Goal: Task Accomplishment & Management: Complete application form

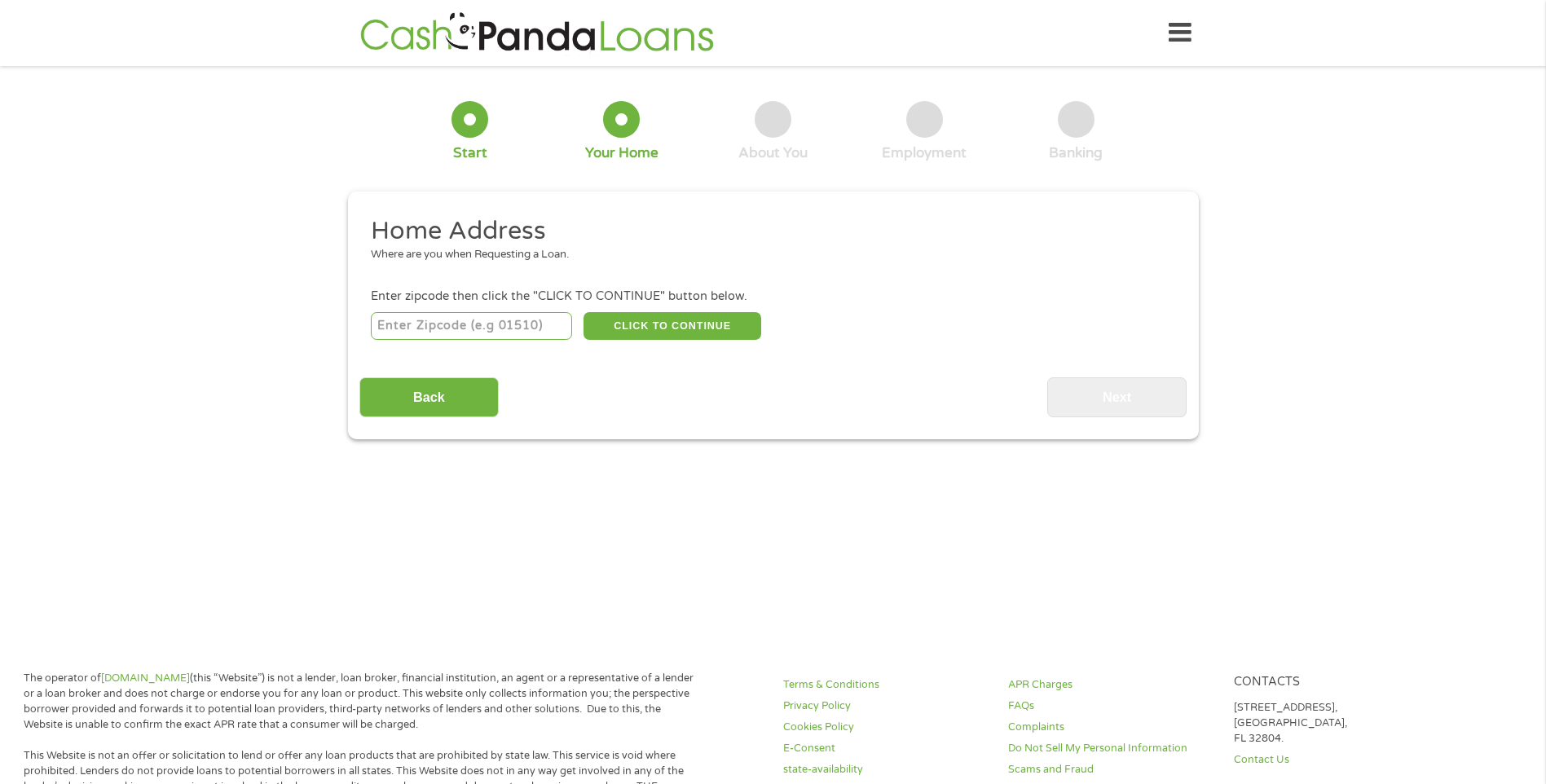
click at [469, 327] on input "number" at bounding box center [471, 326] width 201 height 28
type input "72143"
click at [662, 321] on button "CLICK TO CONTINUE" at bounding box center [672, 326] width 177 height 28
type input "72143"
type input "[PERSON_NAME]"
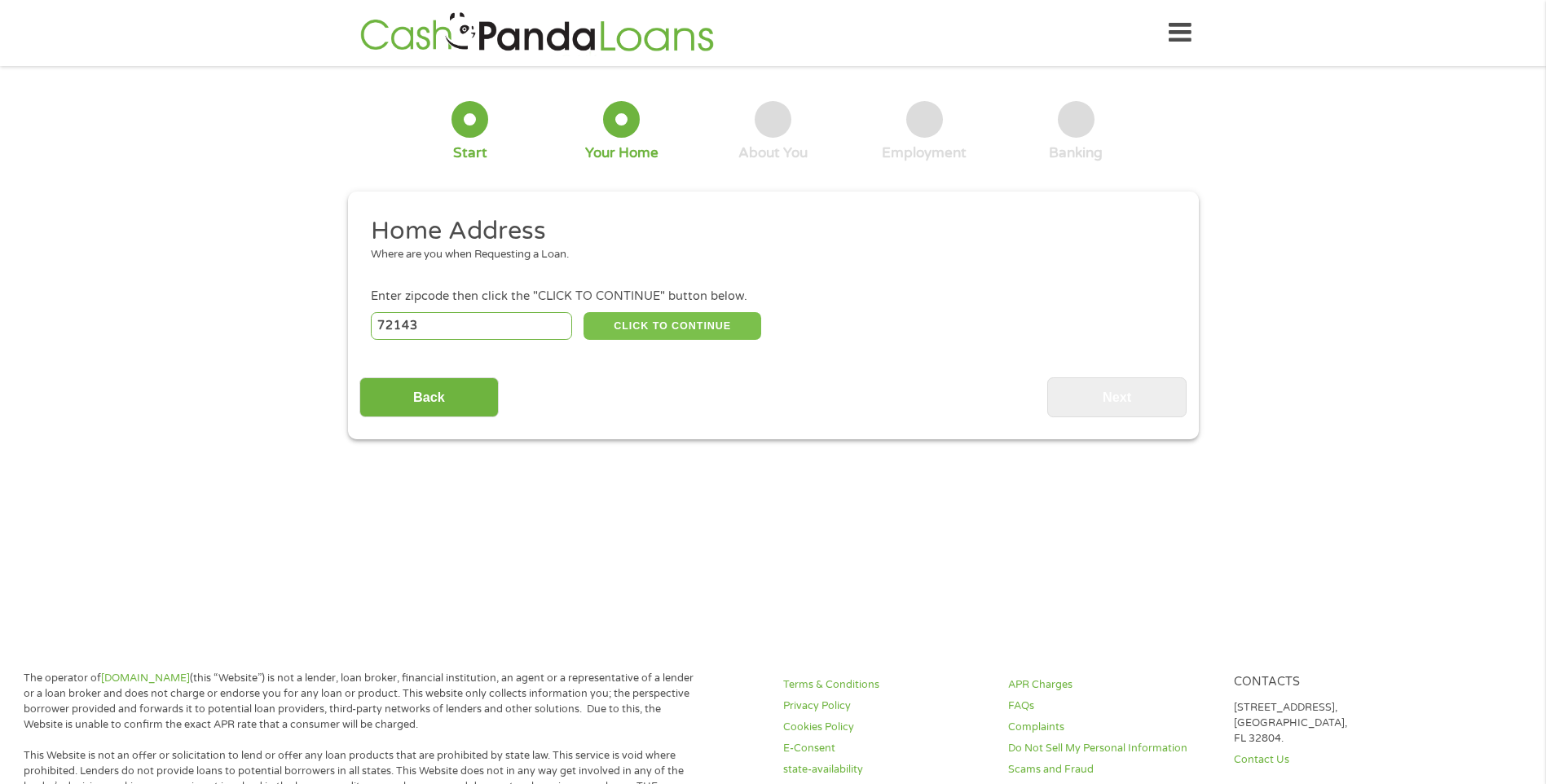
select select "[US_STATE]"
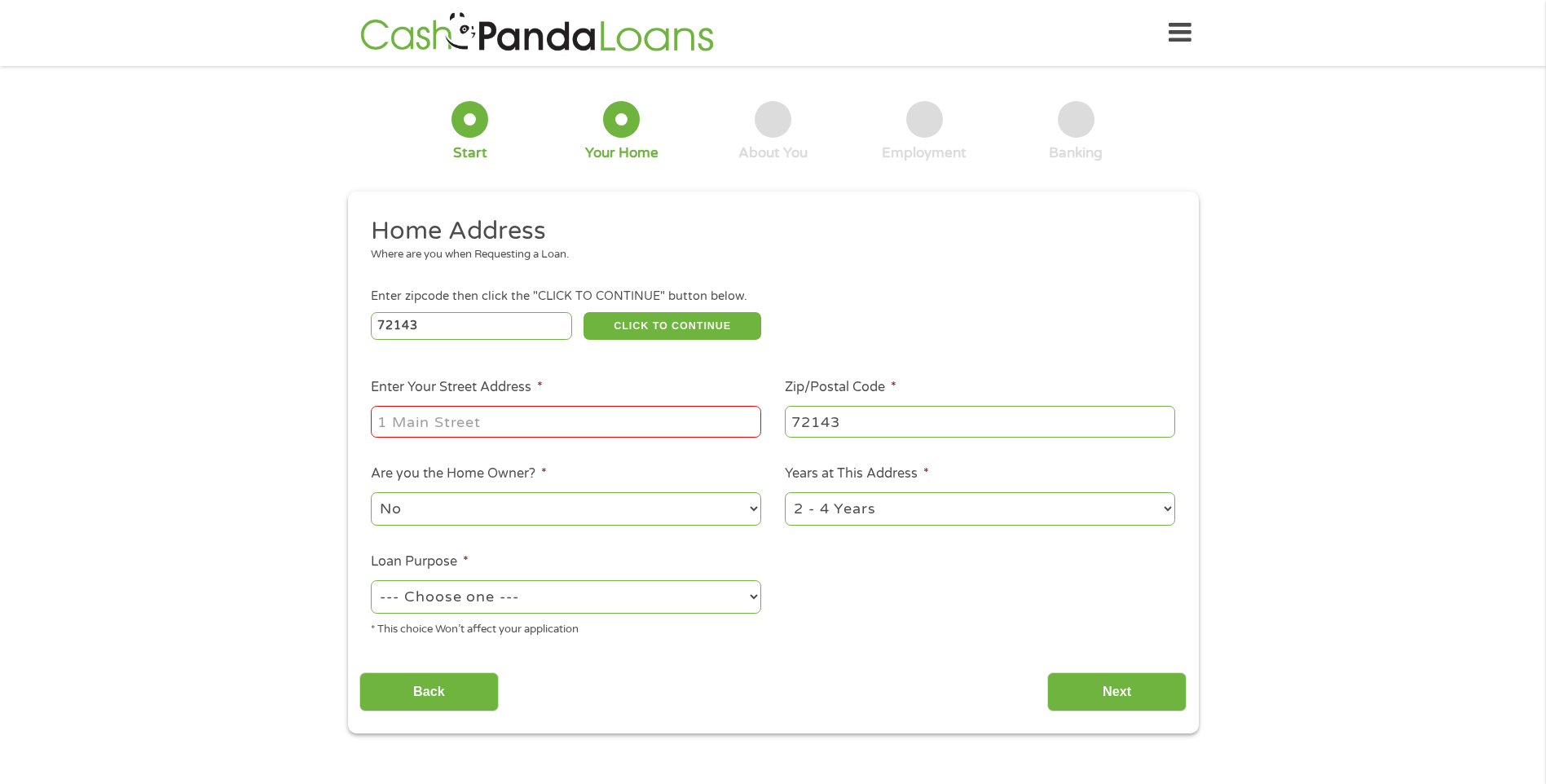
drag, startPoint x: 484, startPoint y: 420, endPoint x: 639, endPoint y: 417, distance: 155.0
click at [488, 419] on input "Enter Your Street Address *" at bounding box center [566, 421] width 391 height 31
type input "[STREET_ADDRESS]"
click at [752, 597] on select "--- Choose one --- Pay Bills Debt Consolidation Home Improvement Major Purchase…" at bounding box center [566, 597] width 391 height 33
select select "shorttermcash"
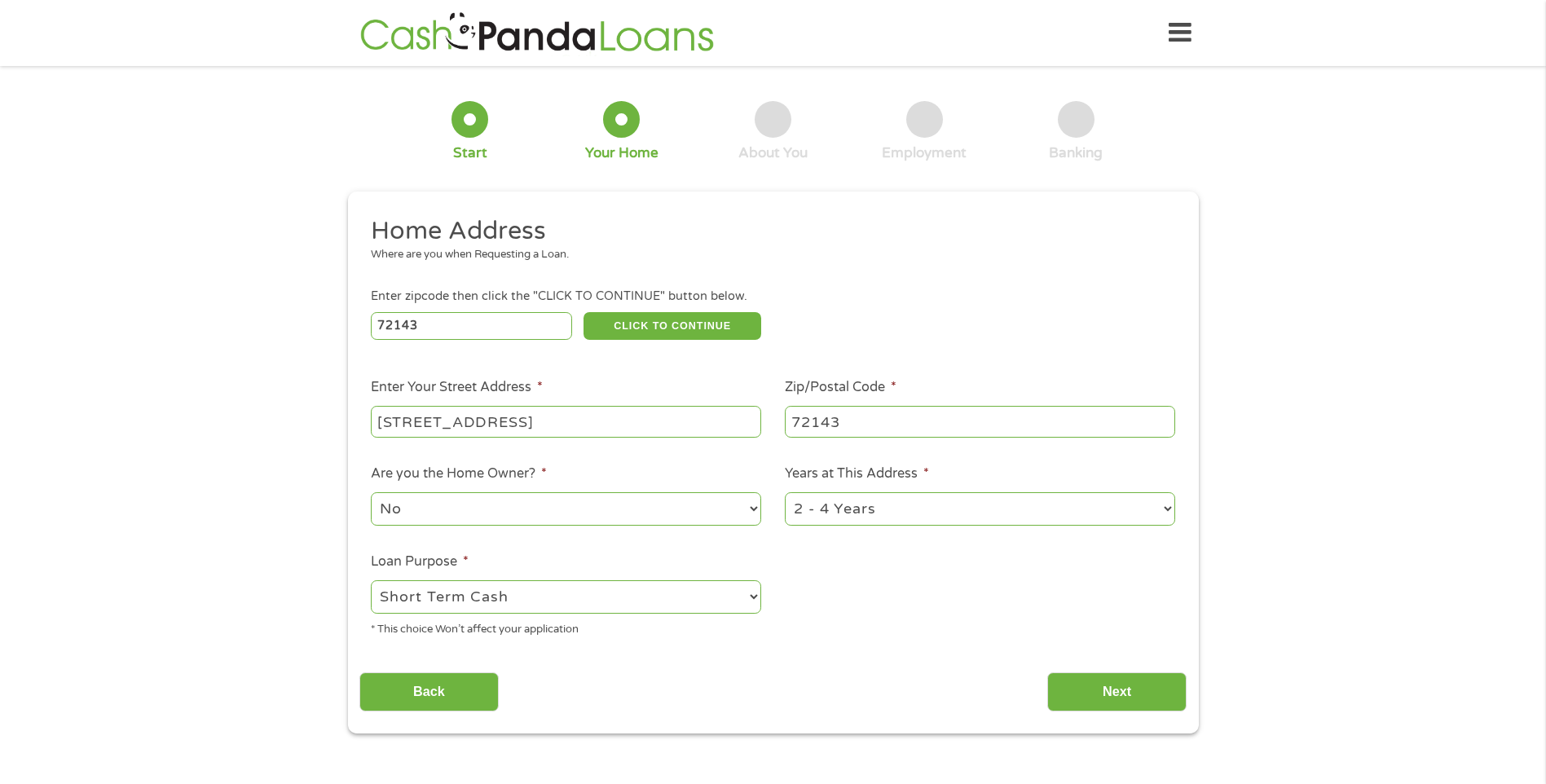
click at [371, 580] on select "--- Choose one --- Pay Bills Debt Consolidation Home Improvement Major Purchase…" at bounding box center [566, 597] width 391 height 33
click at [1123, 694] on input "Next" at bounding box center [1116, 692] width 140 height 40
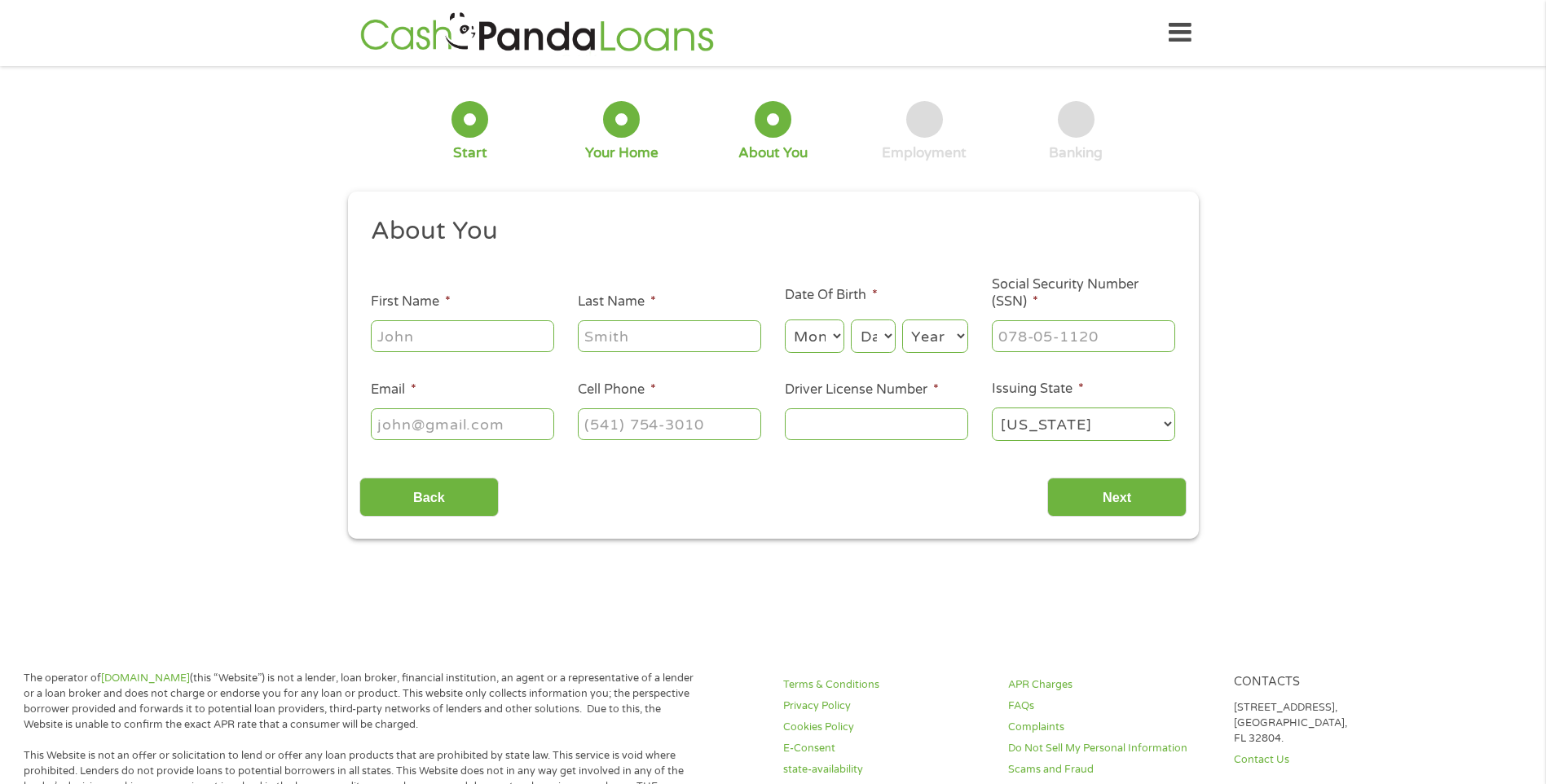
scroll to position [6, 6]
click at [478, 349] on input "First Name *" at bounding box center [462, 335] width 184 height 31
type input "Mark"
type input "[PERSON_NAME]"
type input "[EMAIL_ADDRESS][DOMAIN_NAME]"
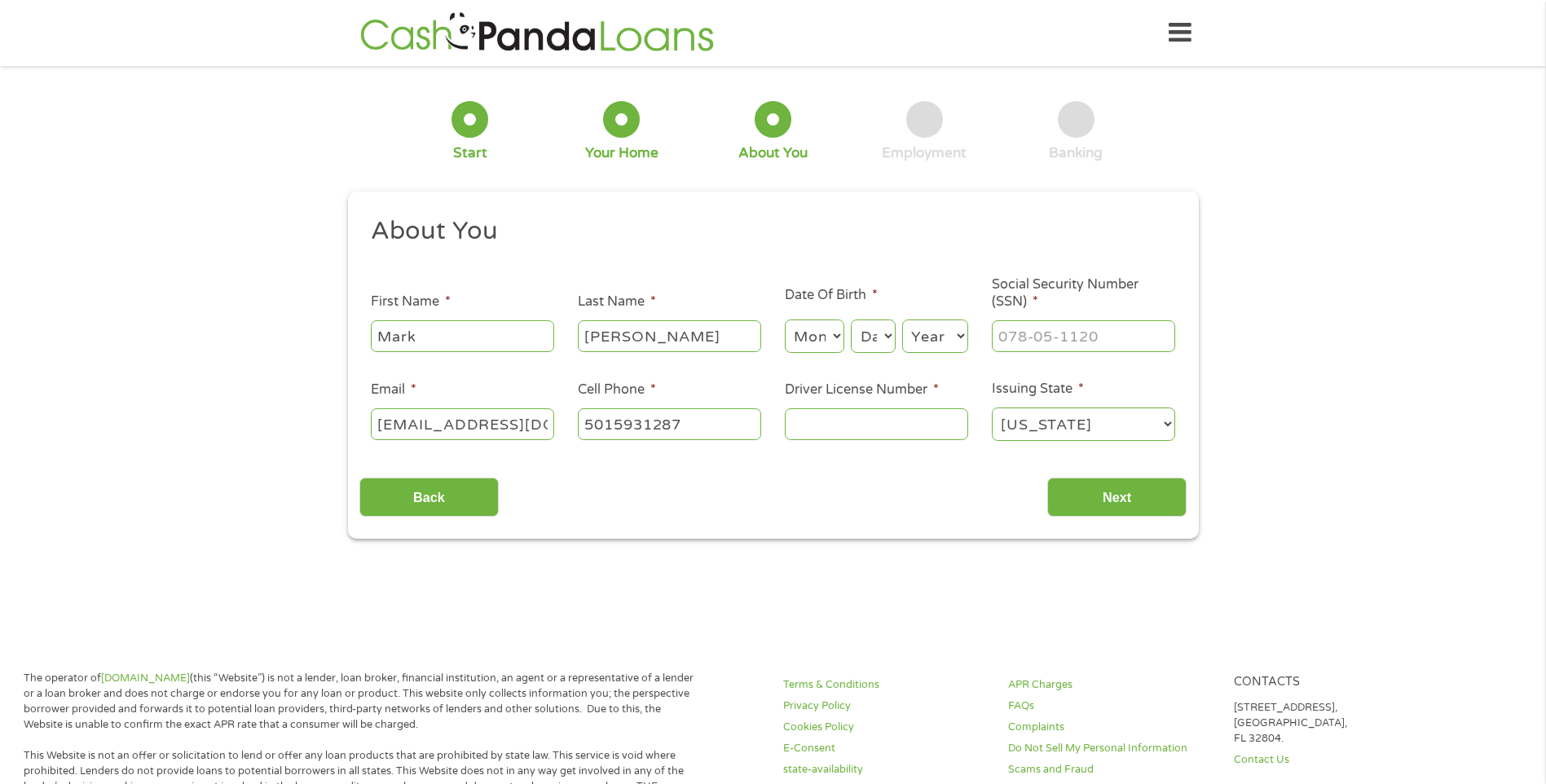
type input "[PHONE_NUMBER]"
click at [858, 422] on input "Driver License Number *" at bounding box center [877, 423] width 184 height 31
type input "944717646"
click at [1106, 493] on input "Next" at bounding box center [1116, 497] width 140 height 40
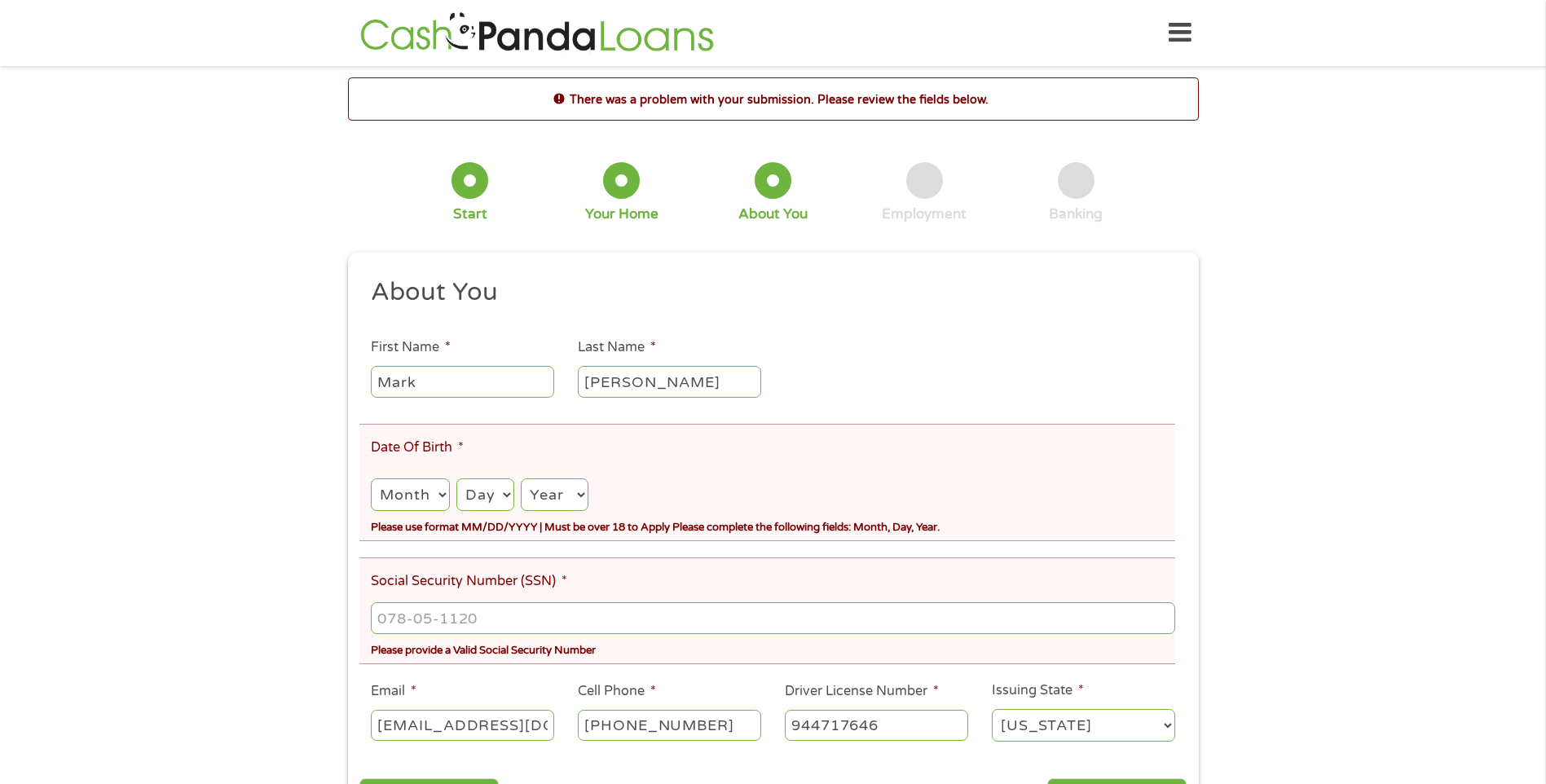
scroll to position [163, 0]
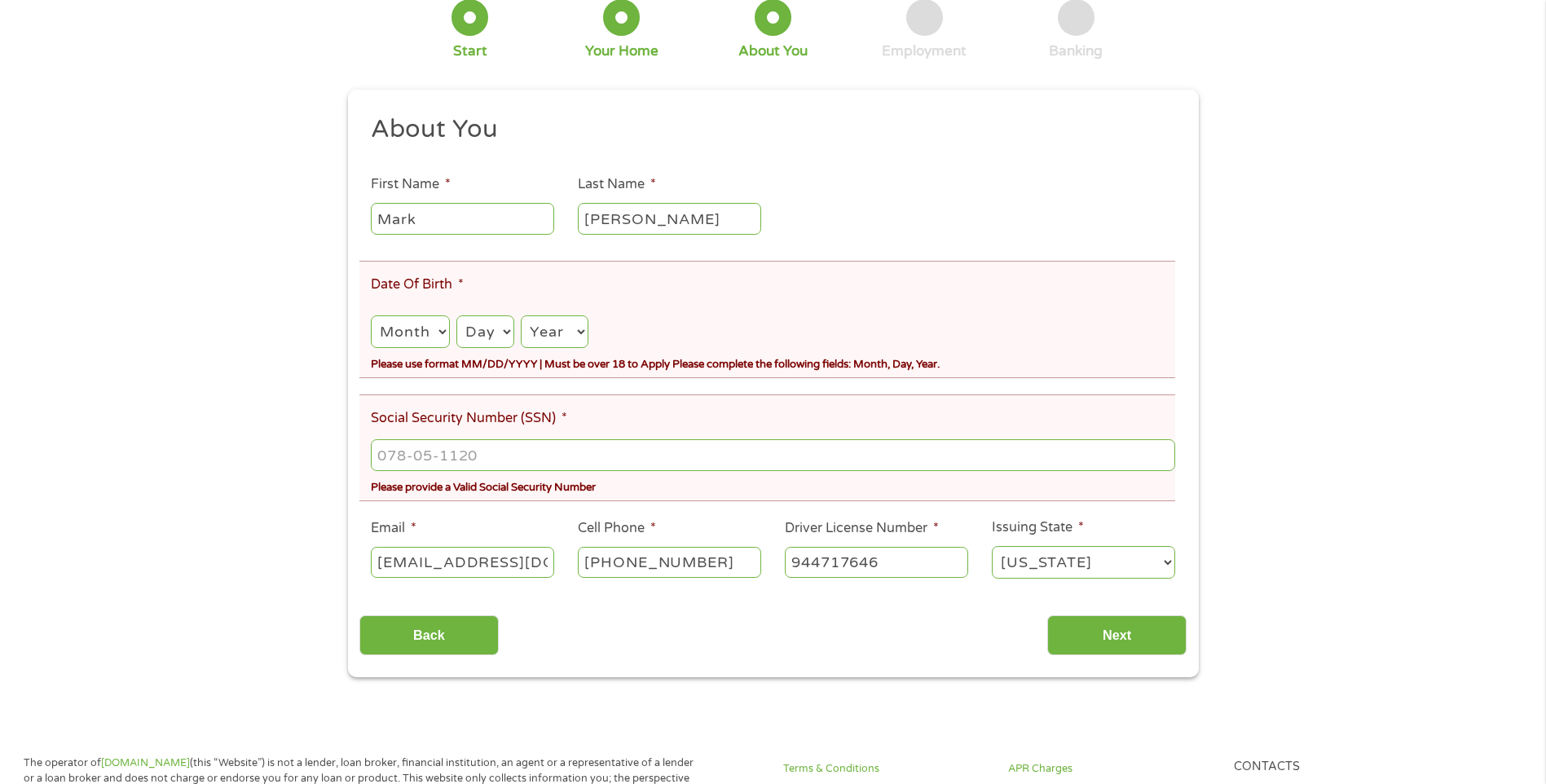
click at [447, 334] on select "Month 1 2 3 4 5 6 7 8 9 10 11 12" at bounding box center [409, 332] width 78 height 33
select select "11"
click at [371, 315] on select "Month 1 2 3 4 5 6 7 8 9 10 11 12" at bounding box center [409, 332] width 78 height 33
click at [506, 331] on select "Day 1 2 3 4 5 6 7 8 9 10 11 12 13 14 15 16 17 18 19 20 21 22 23 24 25 26 27 28 …" at bounding box center [486, 332] width 58 height 33
select select "7"
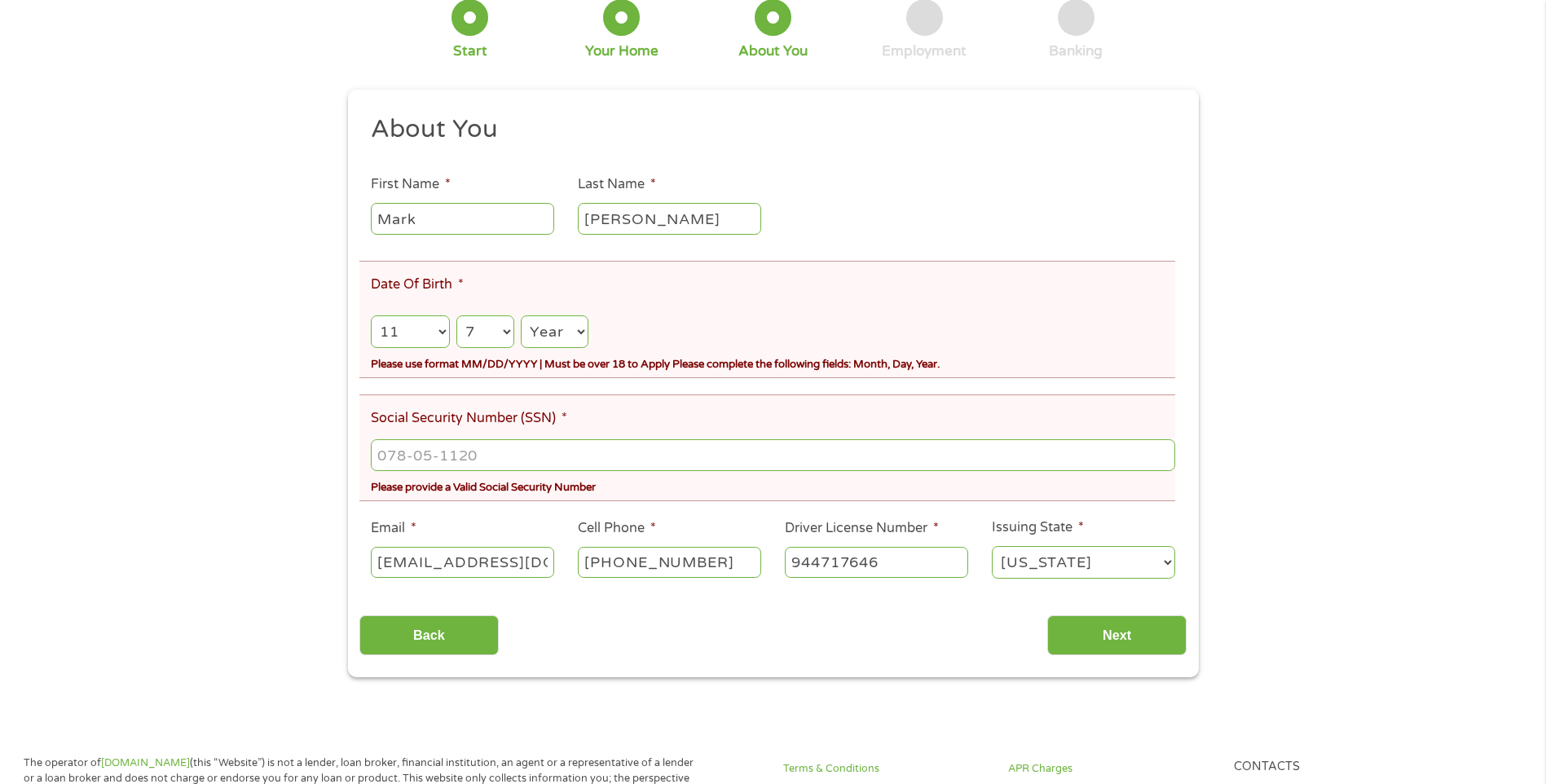
click at [457, 315] on select "Day 1 2 3 4 5 6 7 8 9 10 11 12 13 14 15 16 17 18 19 20 21 22 23 24 25 26 27 28 …" at bounding box center [486, 332] width 58 height 33
click at [583, 327] on select "Year [DATE] 2006 2005 2004 2003 2002 2001 2000 1999 1998 1997 1996 1995 1994 19…" at bounding box center [554, 332] width 67 height 33
select select "1972"
click at [521, 315] on select "Year [DATE] 2006 2005 2004 2003 2002 2001 2000 1999 1998 1997 1996 1995 1994 19…" at bounding box center [554, 332] width 67 height 33
click at [454, 452] on input "___-__-____" at bounding box center [772, 454] width 804 height 31
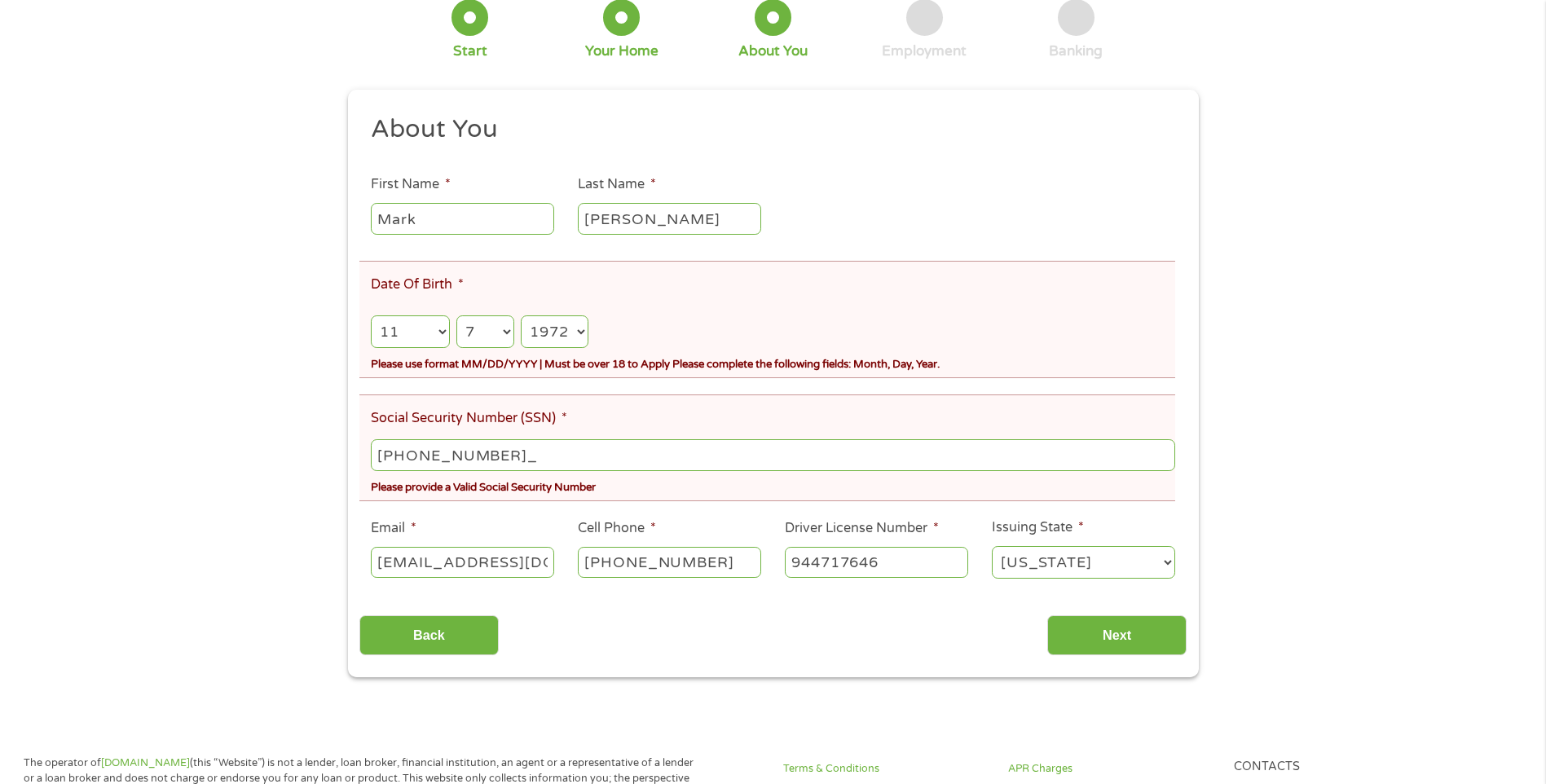
type input "133-72-4523"
click at [1112, 633] on input "Next" at bounding box center [1116, 635] width 140 height 40
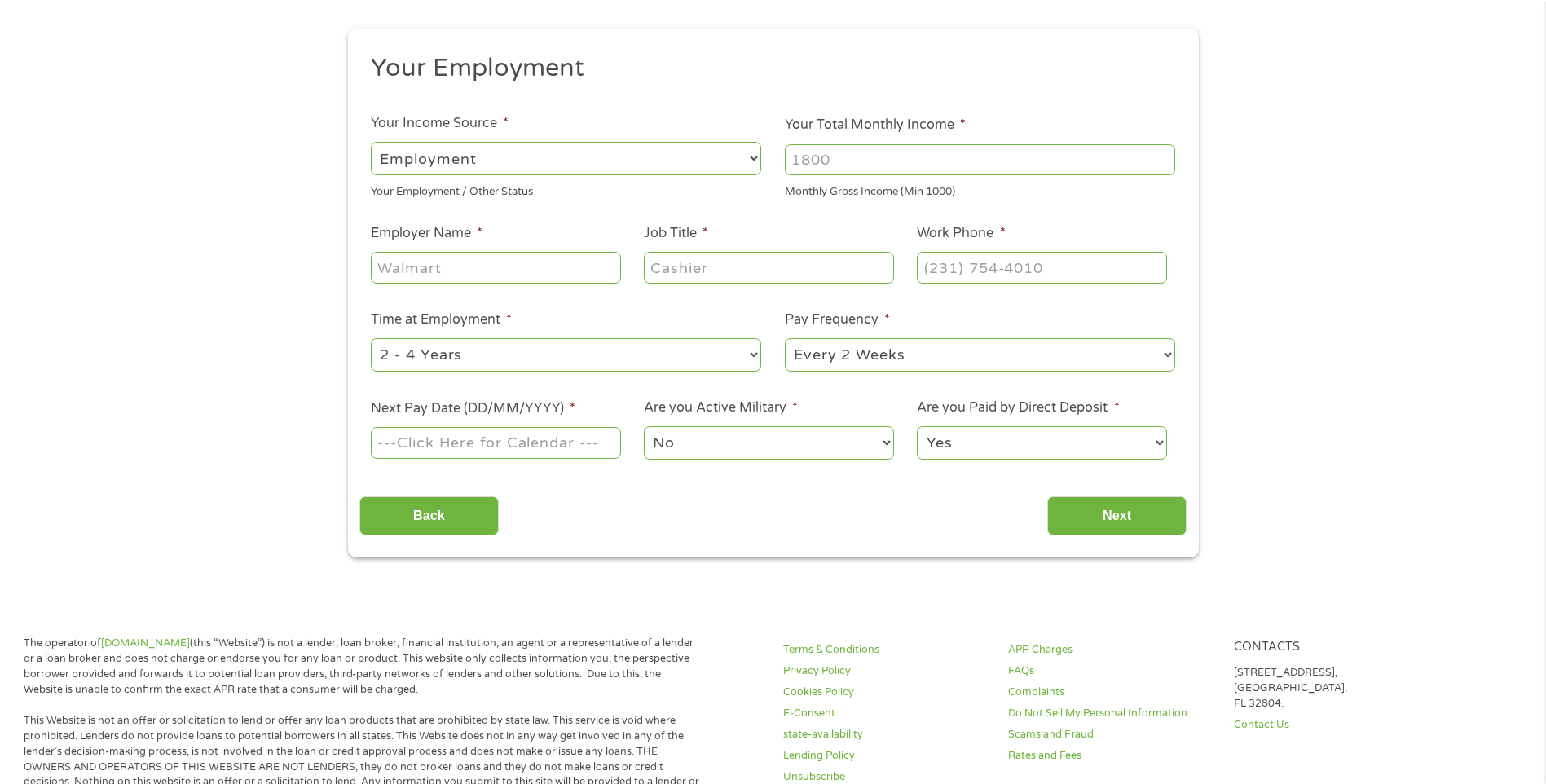
scroll to position [0, 0]
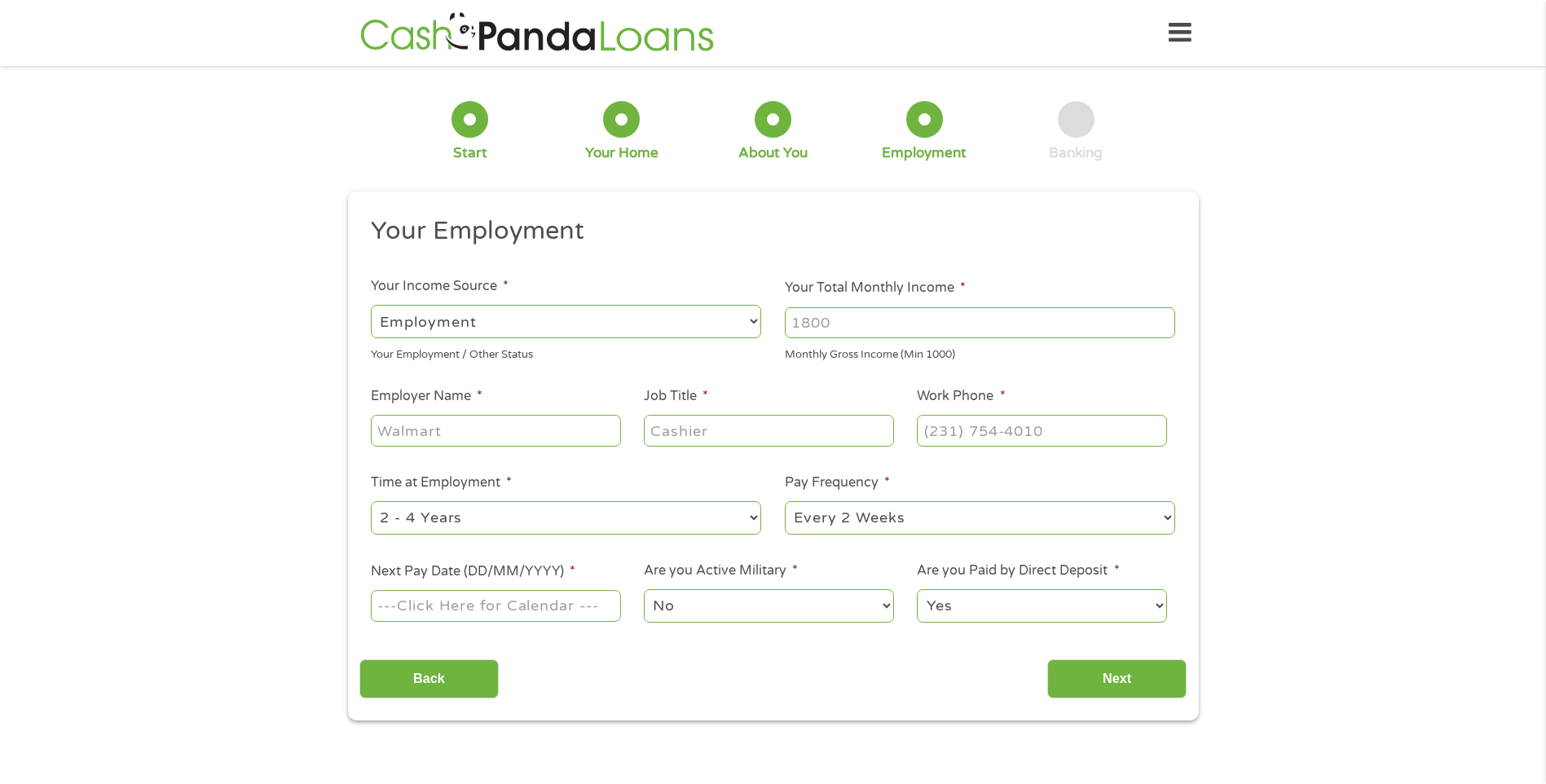
click at [859, 327] on input "Your Total Monthly Income *" at bounding box center [980, 322] width 391 height 31
type input "6400"
click at [495, 424] on input "Employer Name *" at bounding box center [495, 429] width 249 height 31
type input "[PERSON_NAME] Health Systems"
type input "Claims Examiner III"
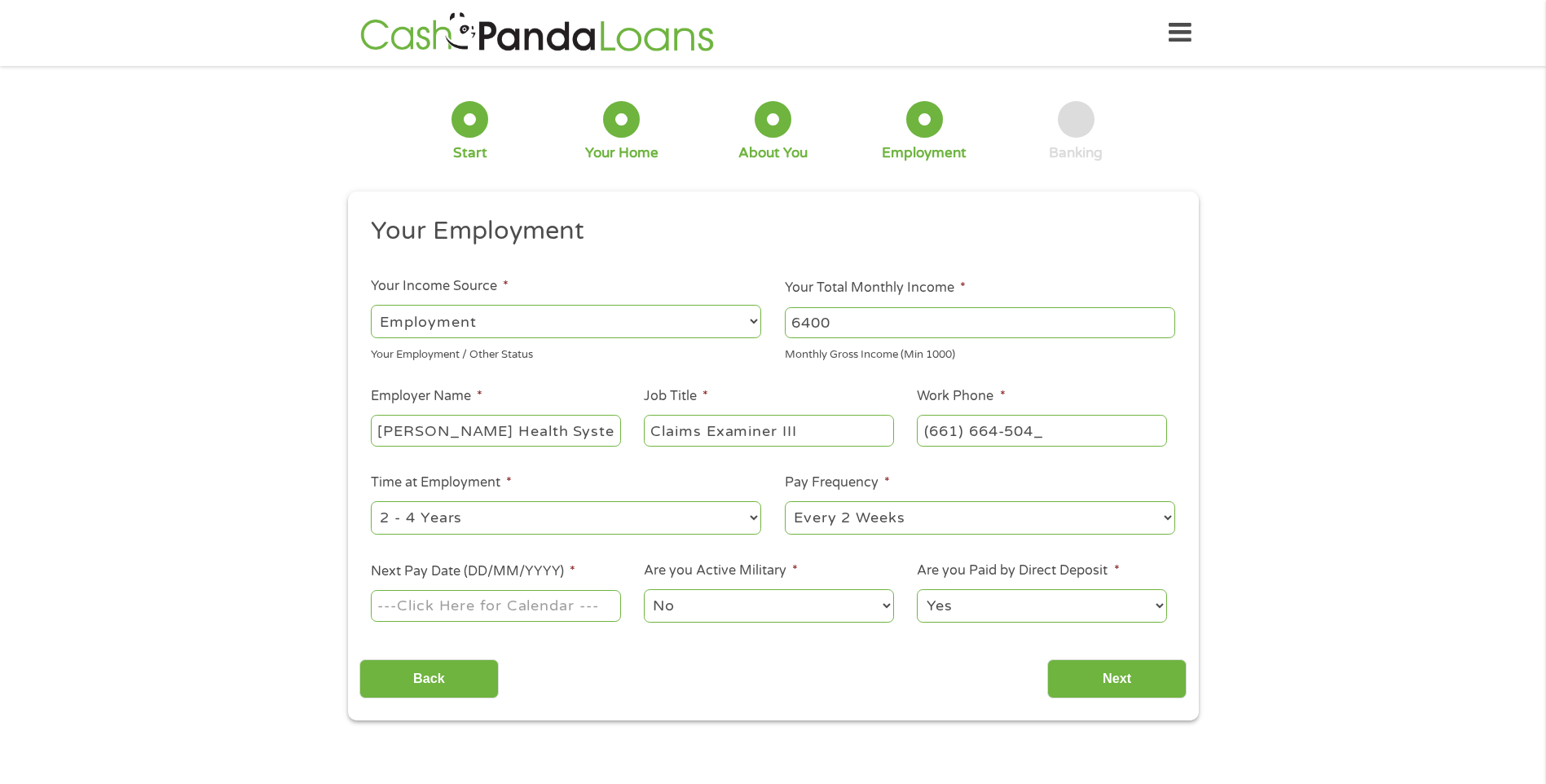
type input "[PHONE_NUMBER]"
click at [1174, 517] on select "--- Choose one --- Every 2 Weeks Every Week Monthly Semi-Monthly" at bounding box center [980, 518] width 391 height 33
select select "monthly"
click at [785, 501] on select "--- Choose one --- Every 2 Weeks Every Week Monthly Semi-Monthly" at bounding box center [980, 518] width 391 height 33
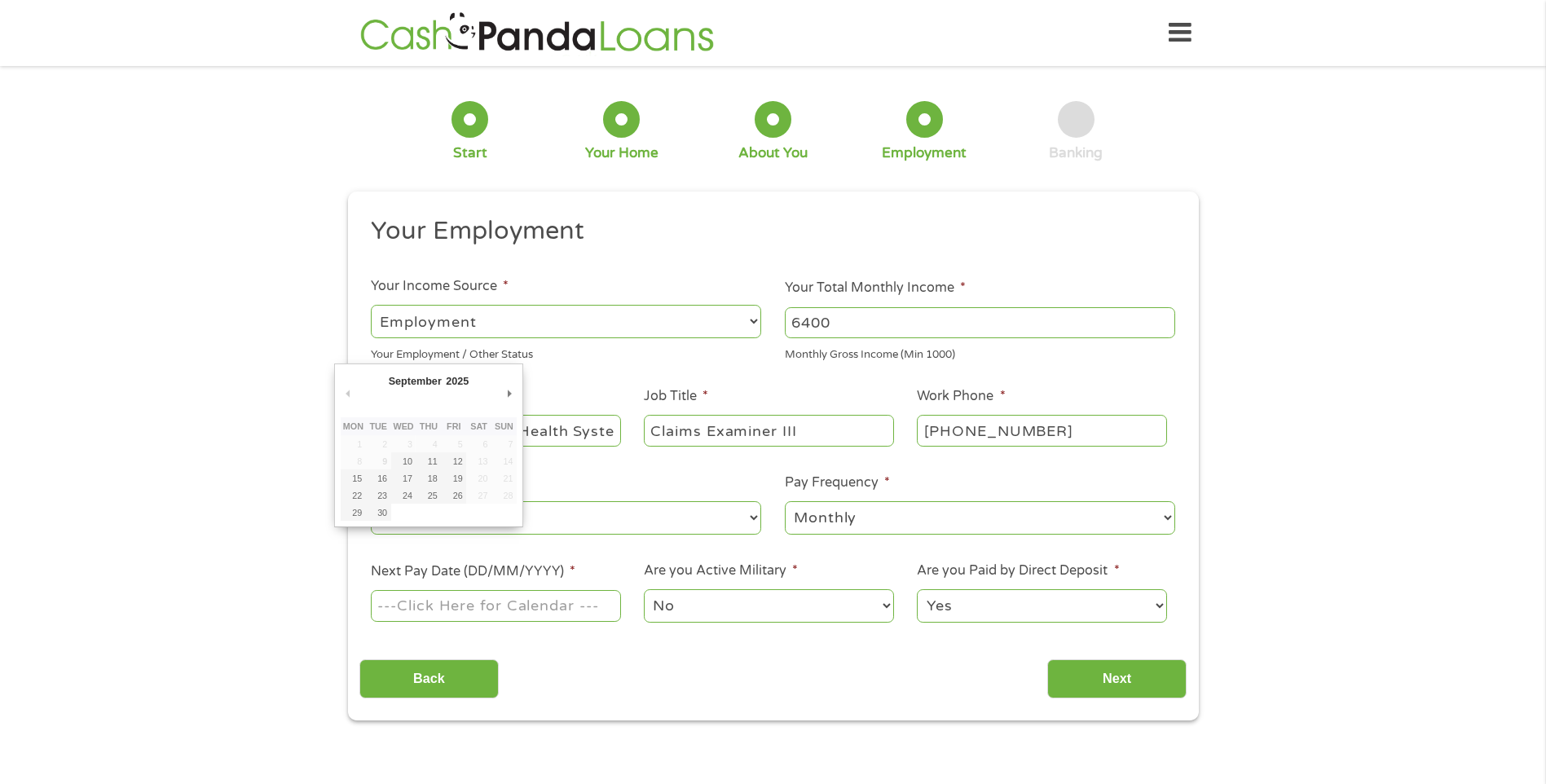
click at [478, 608] on input "Next Pay Date (DD/MM/YYYY) *" at bounding box center [495, 605] width 249 height 31
type input "[DATE]"
drag, startPoint x: 1127, startPoint y: 675, endPoint x: 1290, endPoint y: 671, distance: 163.0
click at [1127, 674] on input "Next" at bounding box center [1116, 679] width 140 height 40
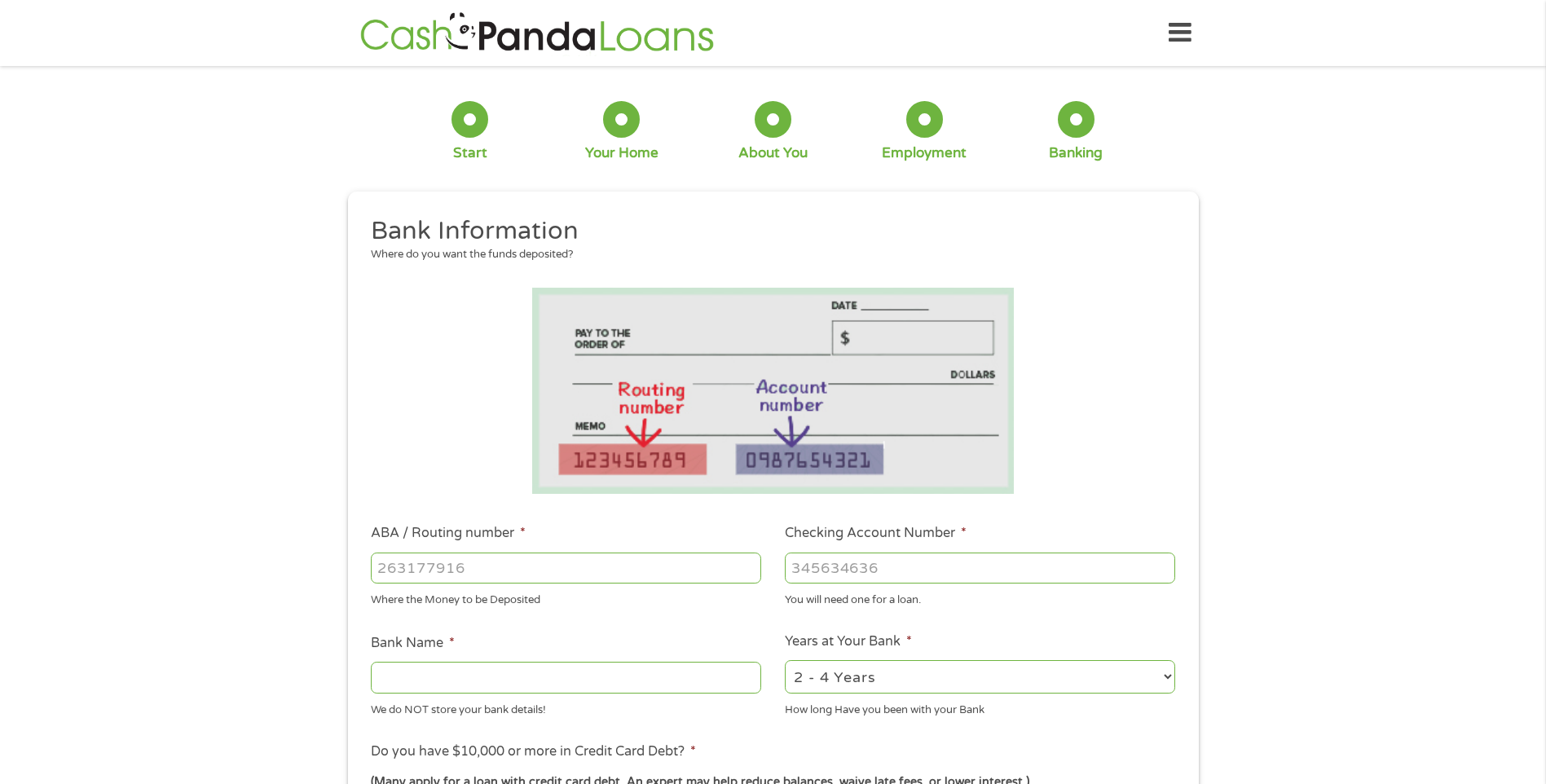
drag, startPoint x: 462, startPoint y: 564, endPoint x: 522, endPoint y: 574, distance: 60.8
click at [469, 560] on input "ABA / Routing number *" at bounding box center [566, 567] width 391 height 31
type input "2"
type input "282075028"
type input "[US_STATE] FCU"
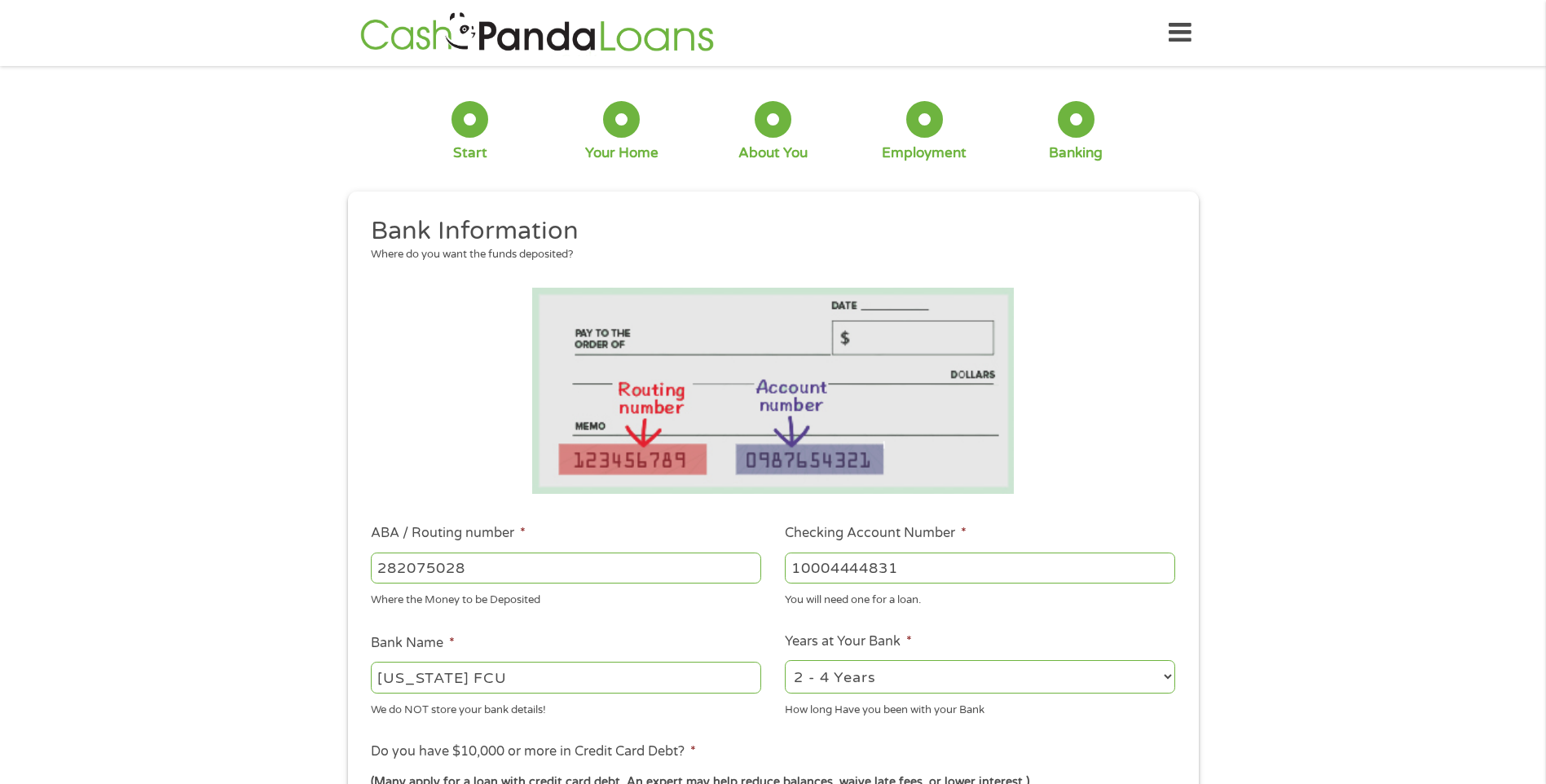
type input "10004444831"
click at [1172, 678] on select "2 - 4 Years 6 - 12 Months 1 - 2 Years Over 4 Years" at bounding box center [980, 677] width 391 height 33
select select "60months"
click at [785, 660] on select "2 - 4 Years 6 - 12 Months 1 - 2 Years Over 4 Years" at bounding box center [980, 677] width 391 height 33
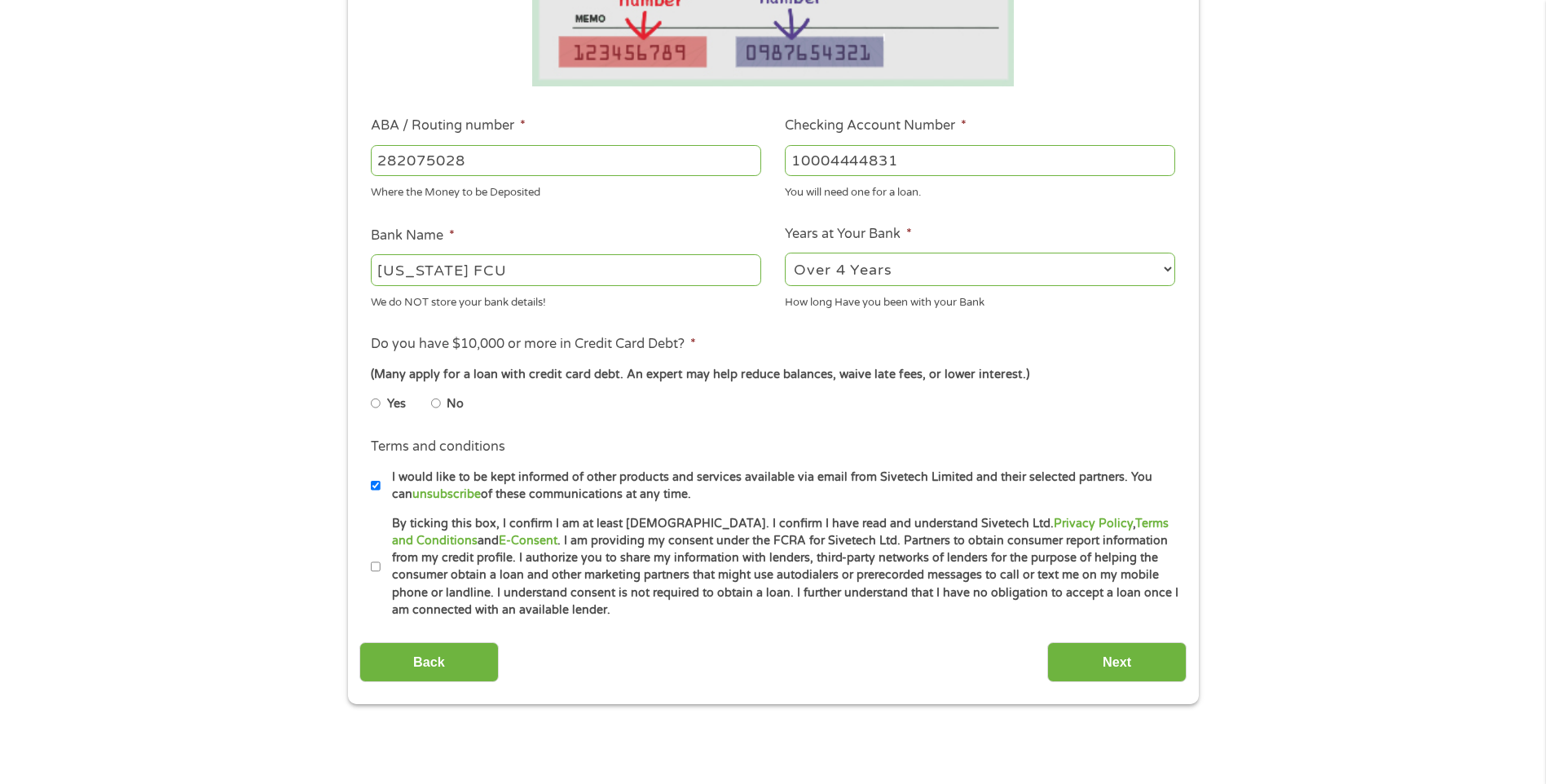
click at [440, 403] on input "No" at bounding box center [436, 404] width 10 height 26
radio input "true"
drag, startPoint x: 372, startPoint y: 565, endPoint x: 468, endPoint y: 638, distance: 120.6
click at [373, 565] on input "By ticking this box, I confirm I am at least [DEMOGRAPHIC_DATA]. I confirm I ha…" at bounding box center [375, 567] width 10 height 26
checkbox input "true"
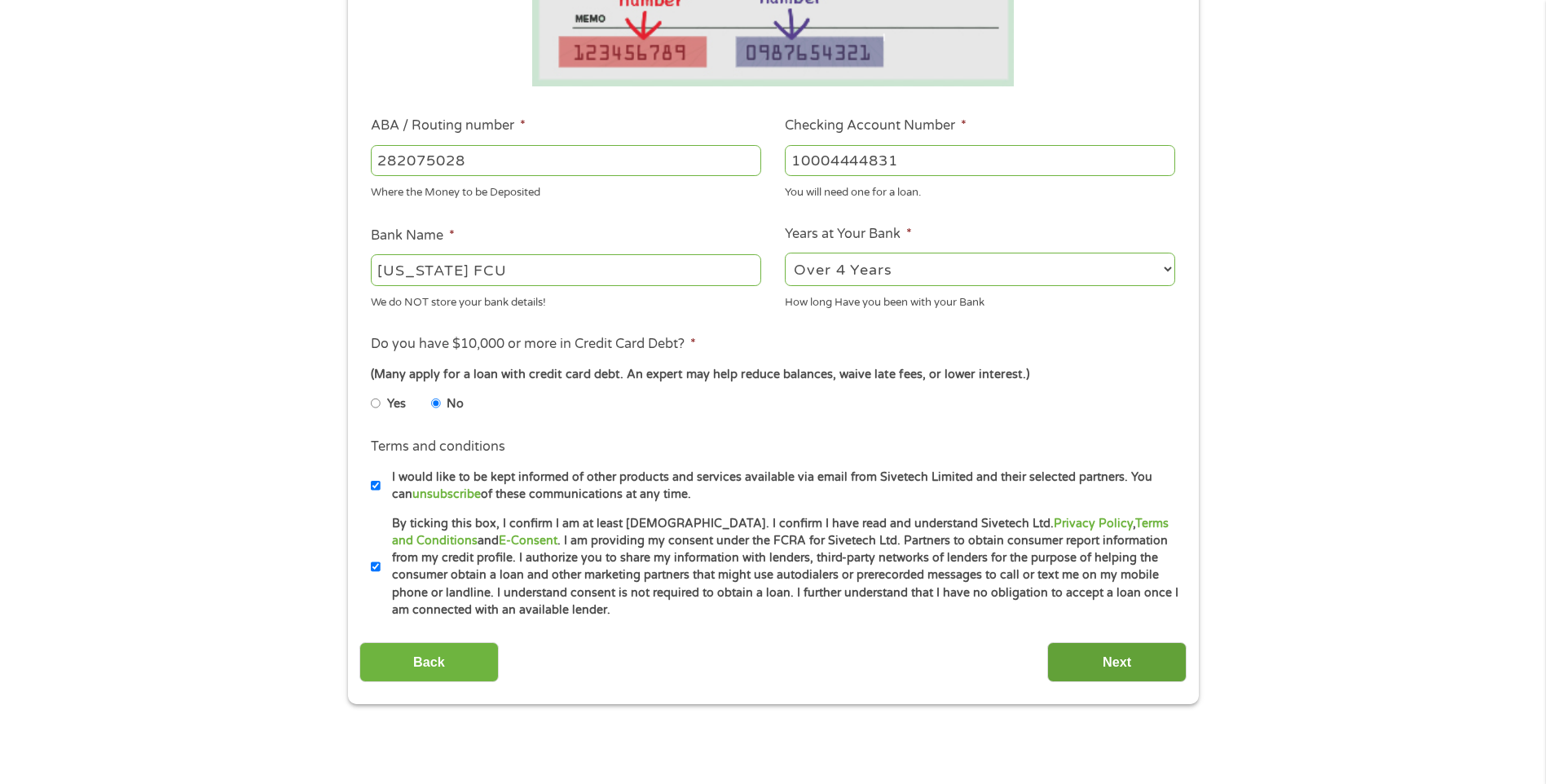
click at [1123, 672] on input "Next" at bounding box center [1116, 661] width 140 height 40
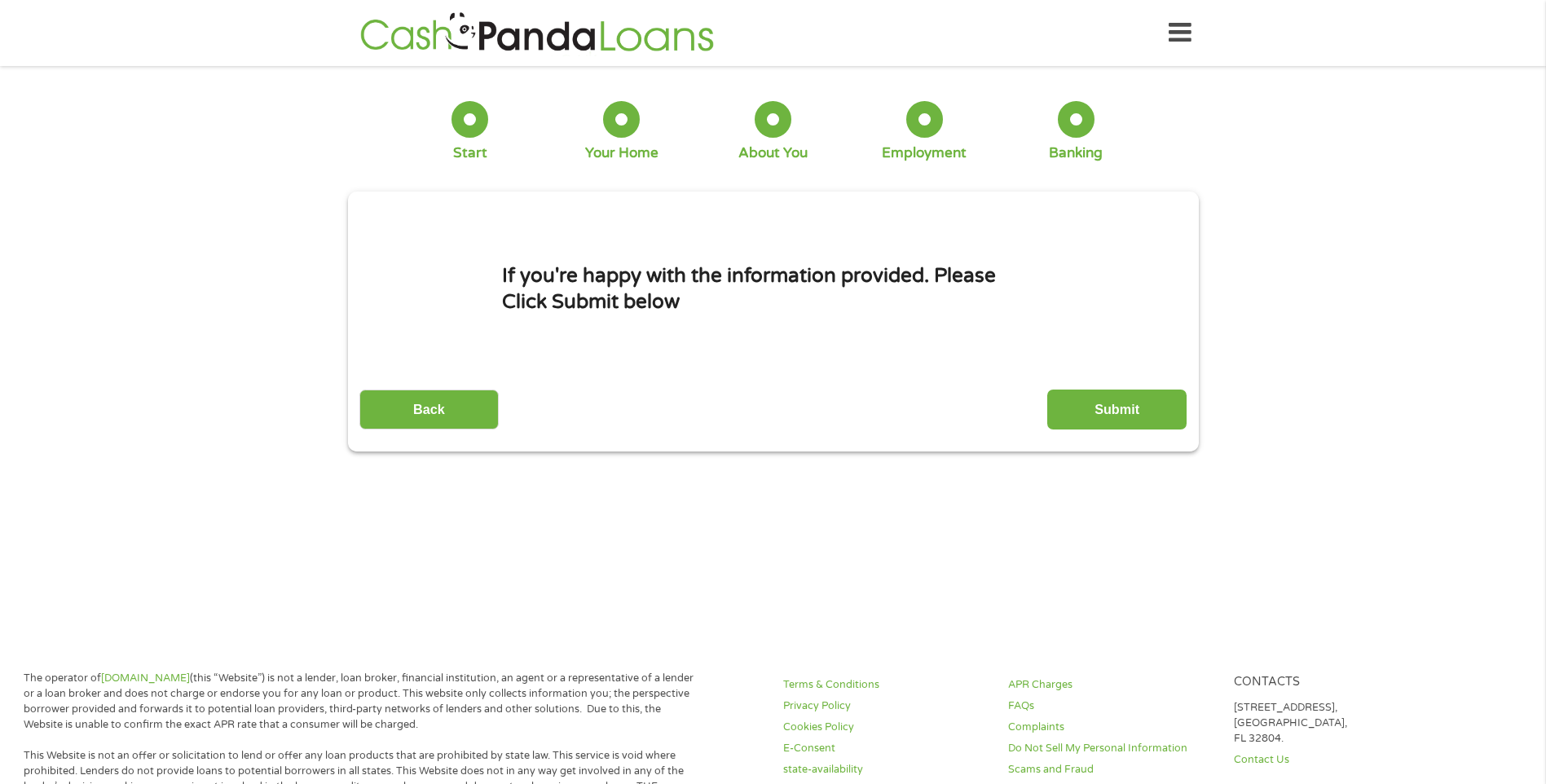
scroll to position [6, 6]
click at [1101, 418] on input "Submit" at bounding box center [1116, 409] width 140 height 40
